Goal: Information Seeking & Learning: Learn about a topic

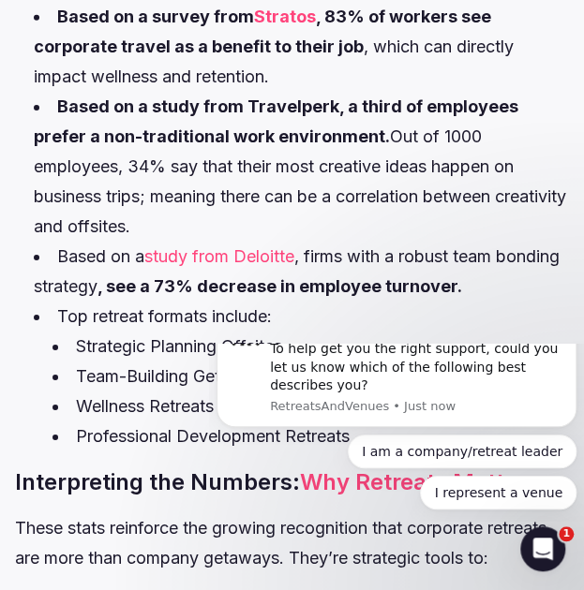
scroll to position [1480, 0]
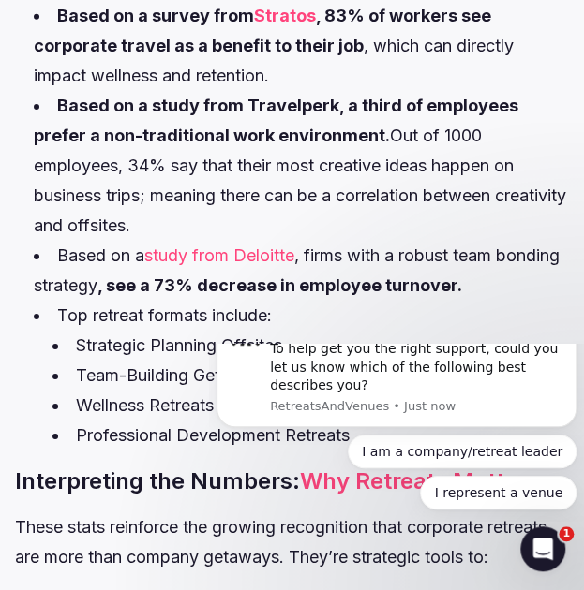
click at [238, 245] on link "study from Deloitte" at bounding box center [219, 255] width 150 height 20
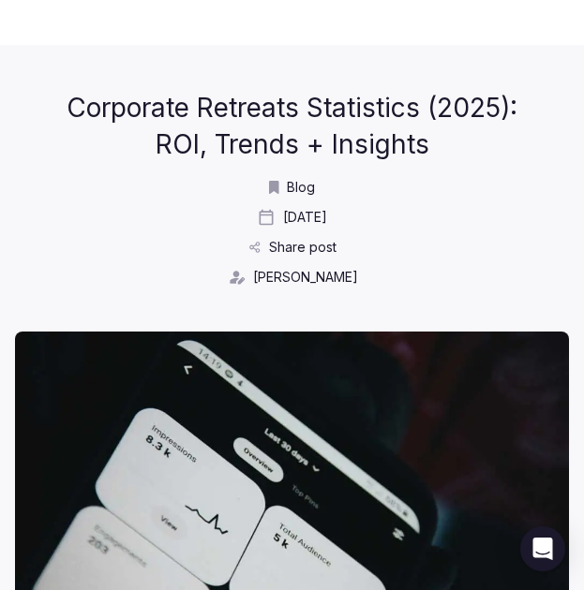
scroll to position [1480, 0]
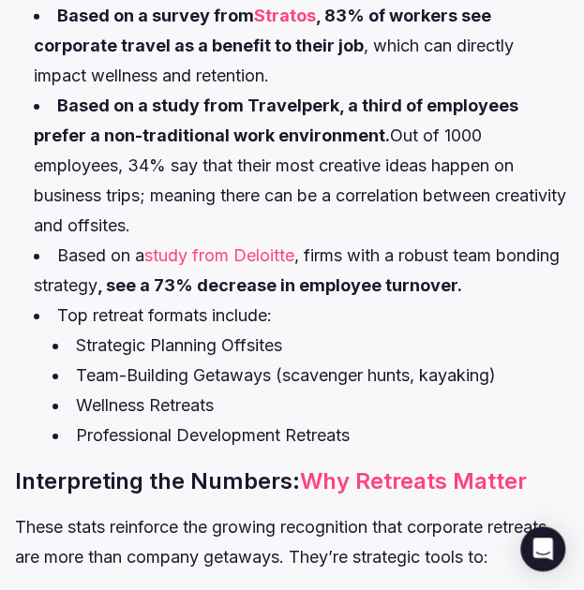
click at [246, 245] on link "study from Deloitte" at bounding box center [219, 255] width 150 height 20
